Goal: Navigation & Orientation: Find specific page/section

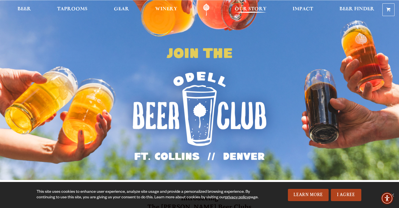
click at [242, 11] on span "Our Story" at bounding box center [251, 9] width 32 height 4
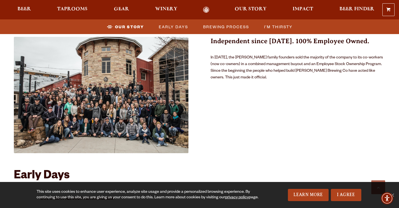
scroll to position [368, 0]
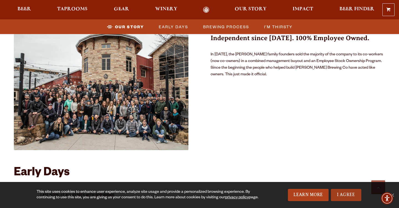
click at [350, 196] on link "I Agree" at bounding box center [346, 195] width 30 height 12
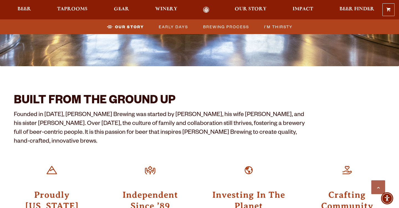
scroll to position [202, 0]
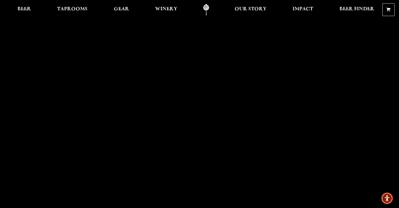
scroll to position [11, 0]
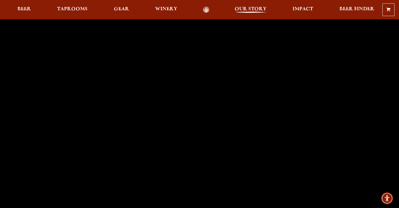
click at [243, 9] on span "Our Story" at bounding box center [251, 9] width 32 height 4
